Goal: Information Seeking & Learning: Understand process/instructions

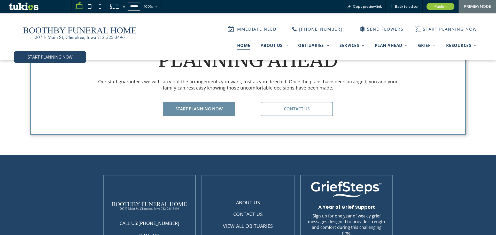
scroll to position [1445, 0]
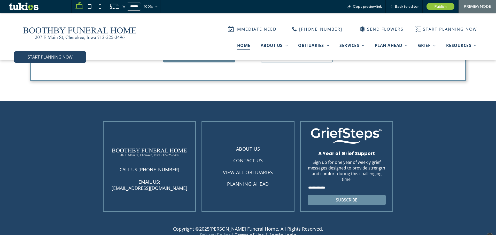
click at [208, 232] on link "Privacy Policy" at bounding box center [215, 235] width 30 height 6
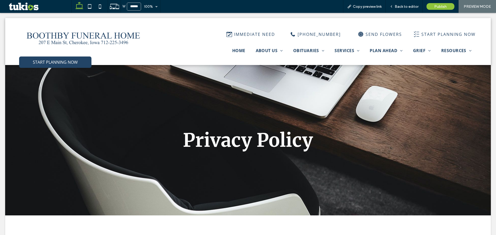
scroll to position [0, 0]
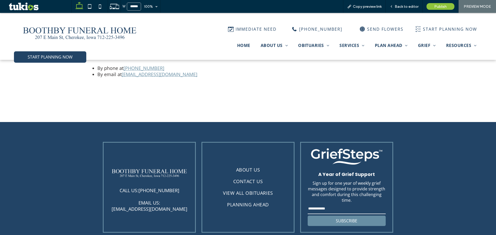
scroll to position [1373, 0]
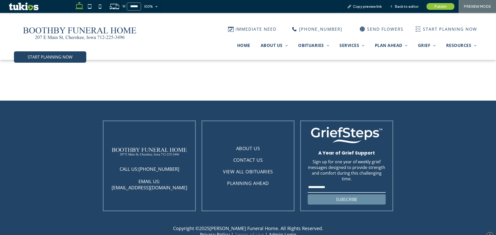
click at [235, 232] on link "Terms of Use" at bounding box center [249, 235] width 29 height 6
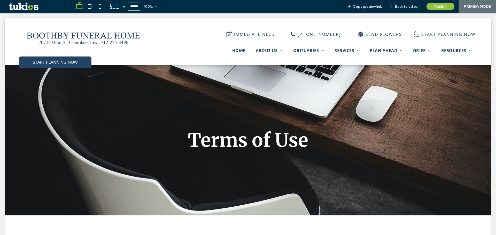
scroll to position [0, 0]
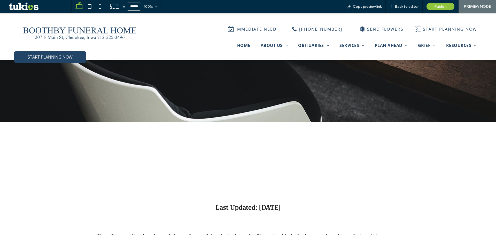
scroll to position [103, 0]
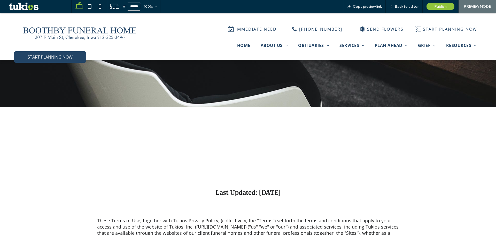
click at [208, 158] on h1 "Terms of Use" at bounding box center [248, 166] width 302 height 16
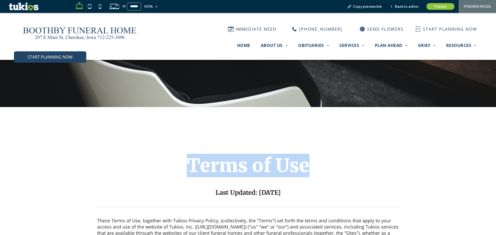
drag, startPoint x: 365, startPoint y: 139, endPoint x: 203, endPoint y: 146, distance: 162.7
click at [98, 151] on div "Terms of Use Last Updated: 5/16/2022" at bounding box center [248, 162] width 302 height 70
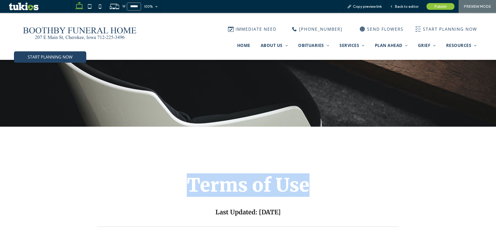
scroll to position [52, 0]
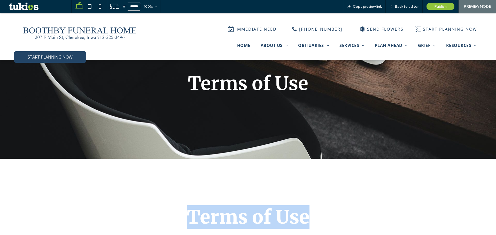
click at [322, 193] on div "Terms of Use Last Updated: 5/16/2022" at bounding box center [248, 214] width 302 height 70
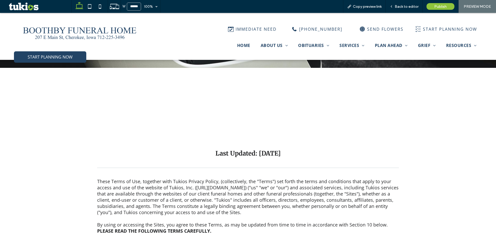
scroll to position [103, 0]
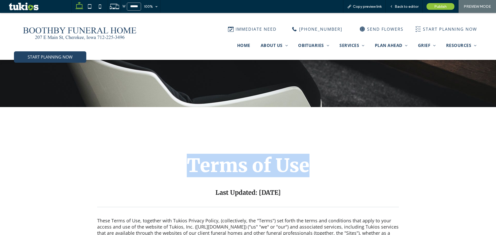
drag, startPoint x: 309, startPoint y: 135, endPoint x: 87, endPoint y: 150, distance: 221.9
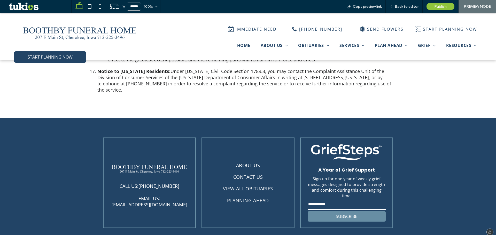
scroll to position [1590, 0]
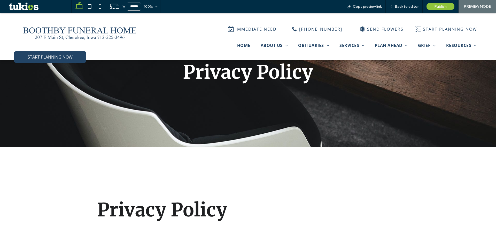
scroll to position [129, 0]
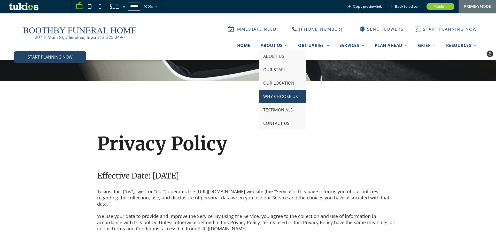
click at [267, 93] on link "WHY CHOOSE US" at bounding box center [282, 96] width 47 height 13
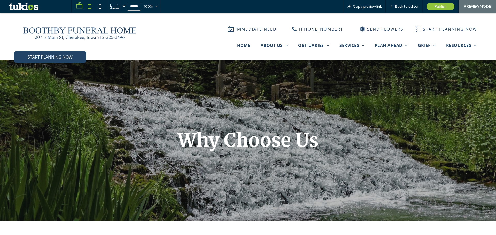
click at [91, 8] on use at bounding box center [89, 6] width 3 height 4
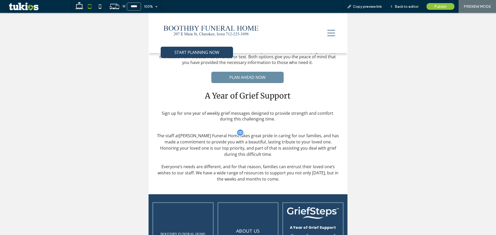
scroll to position [284, 0]
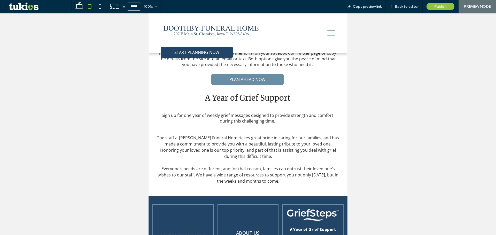
click at [246, 124] on div "Sign up for one year of weekly grief messages designed to provide strength and …" at bounding box center [248, 119] width 182 height 20
click at [102, 7] on icon at bounding box center [100, 6] width 10 height 10
type input "*****"
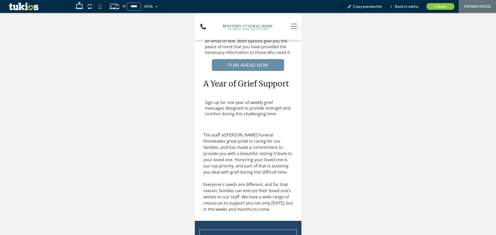
scroll to position [400, 0]
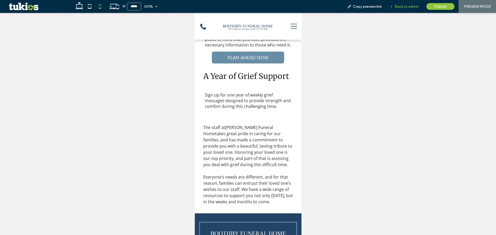
click at [406, 7] on span "Back to editor" at bounding box center [407, 6] width 24 height 4
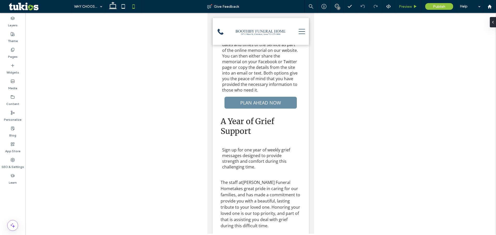
scroll to position [431, 0]
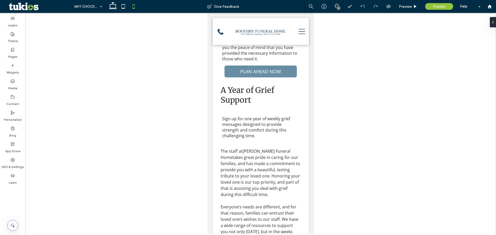
click at [338, 8] on div "2" at bounding box center [339, 8] width 4 height 4
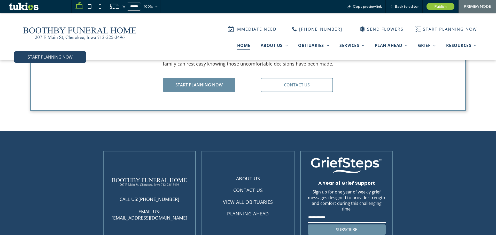
scroll to position [1445, 0]
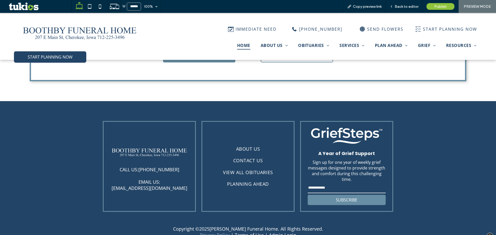
click at [220, 232] on link "Privacy Policy" at bounding box center [215, 235] width 30 height 6
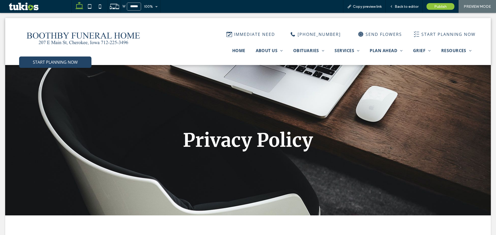
scroll to position [0, 0]
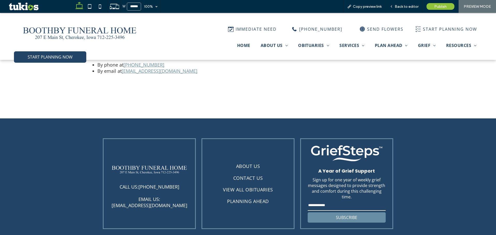
scroll to position [1362, 0]
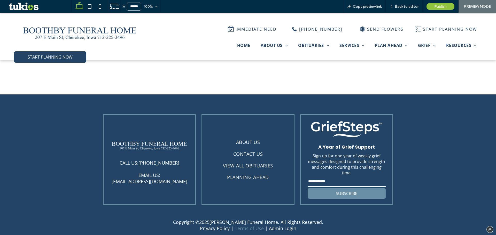
click at [239, 226] on link "Terms of Use" at bounding box center [249, 229] width 29 height 6
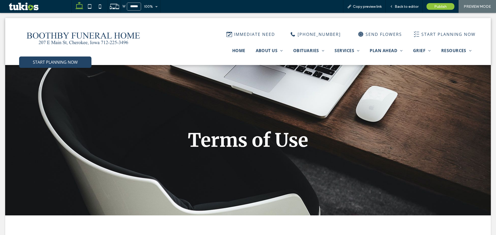
scroll to position [0, 0]
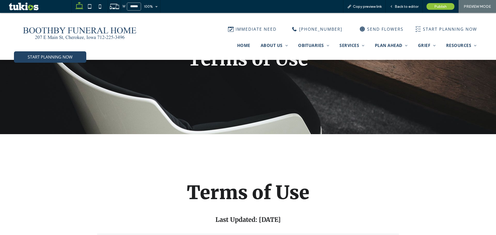
scroll to position [129, 0]
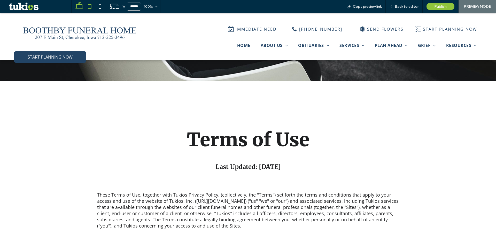
click at [92, 6] on icon at bounding box center [89, 6] width 10 height 10
type input "*****"
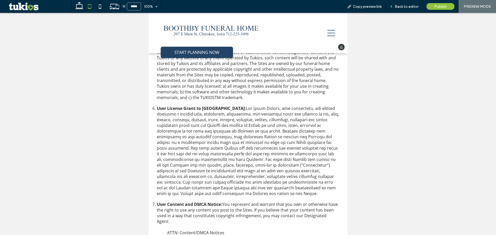
scroll to position [639, 0]
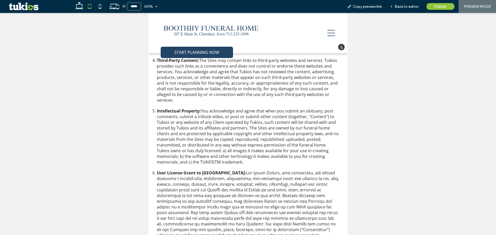
click at [327, 31] on icon at bounding box center [331, 33] width 8 height 8
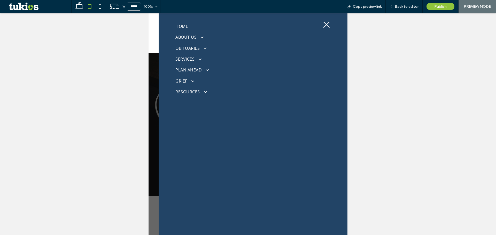
click at [194, 38] on span "ABOUT US" at bounding box center [189, 37] width 28 height 8
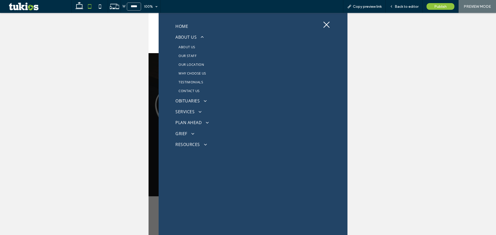
click at [184, 73] on span "WHY CHOOSE US" at bounding box center [192, 73] width 27 height 5
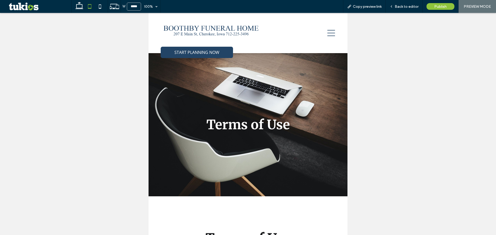
scroll to position [639, 0]
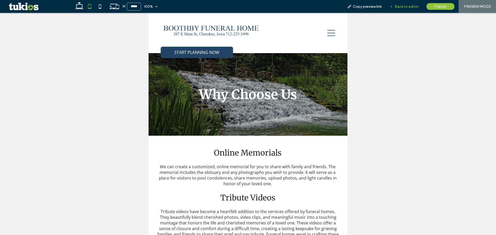
click at [409, 7] on span "Back to editor" at bounding box center [407, 6] width 24 height 4
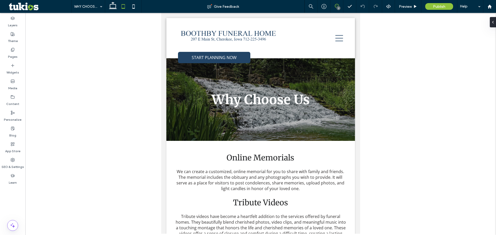
click at [336, 5] on icon at bounding box center [337, 6] width 4 height 4
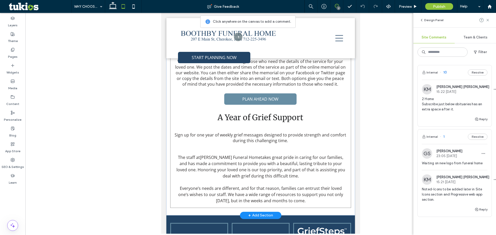
scroll to position [310, 0]
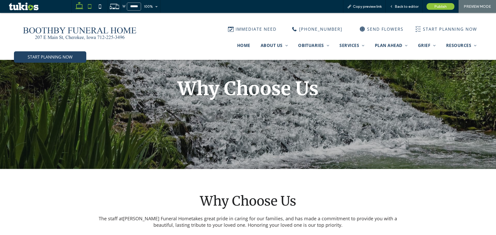
click at [90, 6] on icon at bounding box center [89, 6] width 10 height 10
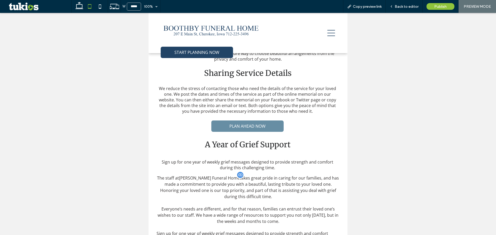
scroll to position [303, 0]
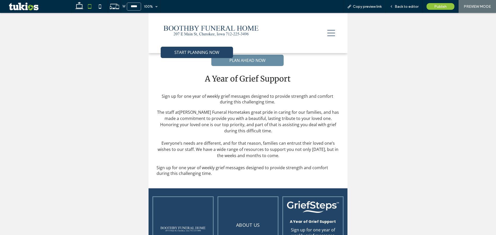
click at [197, 172] on span "Sign up for one year of weekly grief messages designed to provide strength and …" at bounding box center [243, 170] width 172 height 11
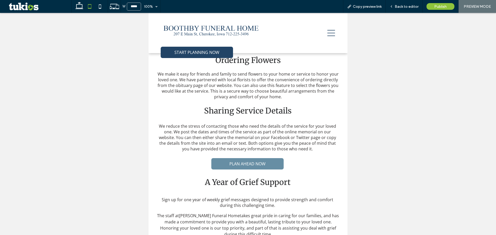
scroll to position [200, 0]
click at [78, 4] on use at bounding box center [79, 5] width 8 height 7
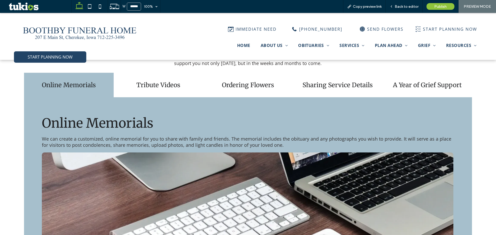
scroll to position [177, 0]
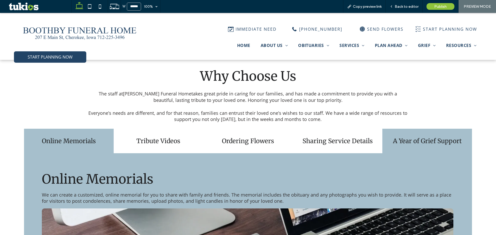
click at [412, 138] on h4 "A Year of Grief Support" at bounding box center [426, 141] width 83 height 8
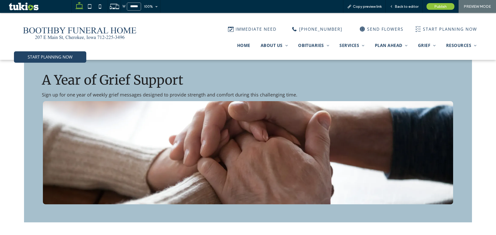
scroll to position [280, 0]
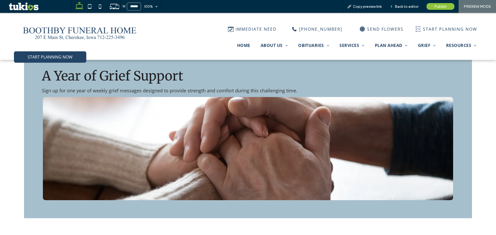
click at [265, 89] on span "Sign up for one year of weekly grief messages designed to provide strength and …" at bounding box center [170, 91] width 256 height 6
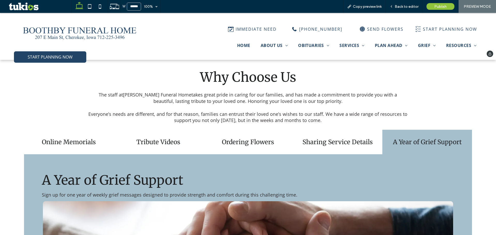
scroll to position [125, 0]
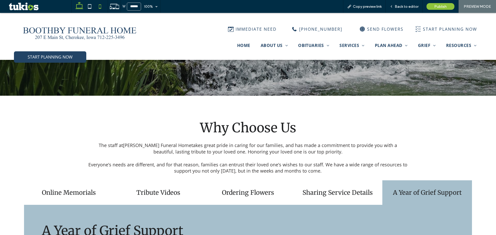
click at [99, 6] on icon at bounding box center [100, 6] width 10 height 10
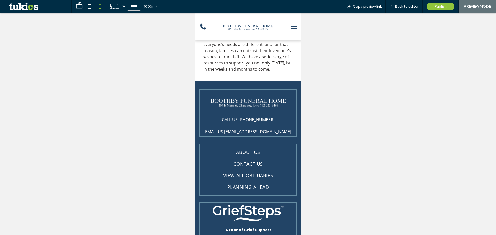
scroll to position [413, 0]
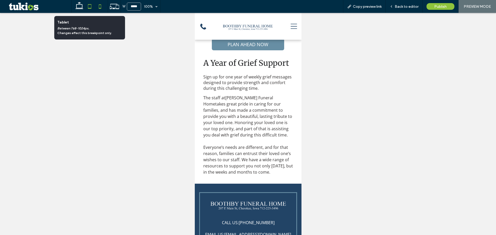
click at [91, 7] on icon at bounding box center [89, 6] width 10 height 10
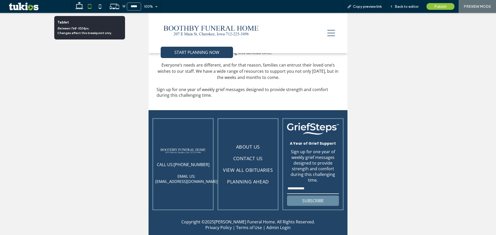
scroll to position [331, 0]
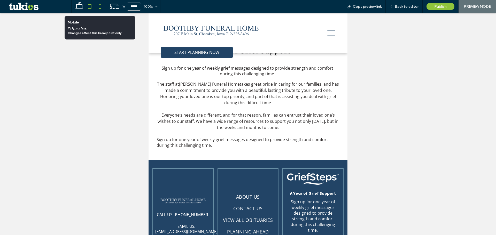
click at [98, 5] on icon at bounding box center [100, 6] width 10 height 10
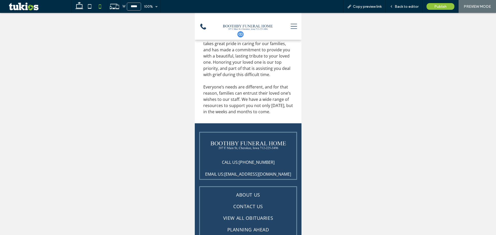
scroll to position [388, 0]
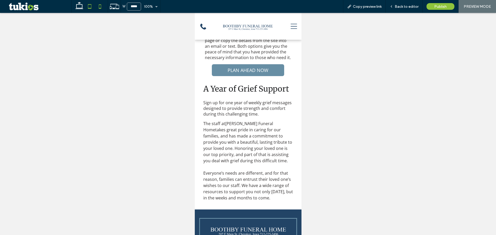
click at [88, 6] on icon at bounding box center [89, 6] width 10 height 10
type input "*****"
